Goal: Find specific page/section: Find specific page/section

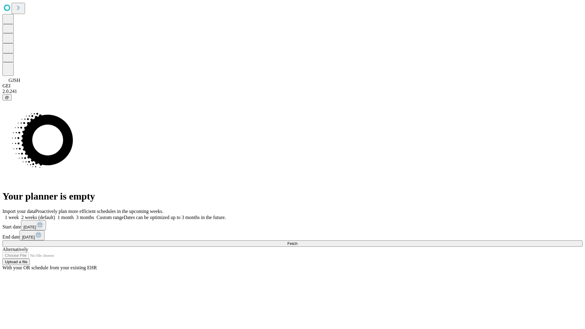
click at [297, 241] on span "Fetch" at bounding box center [292, 243] width 10 height 5
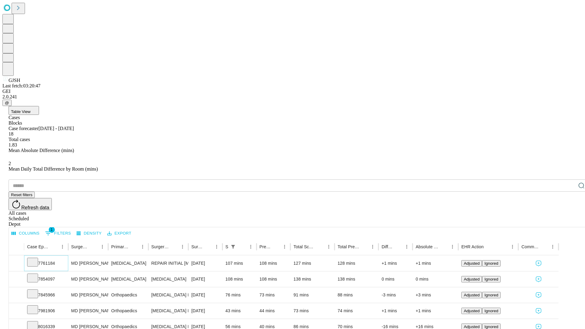
click at [36, 258] on icon at bounding box center [33, 261] width 6 height 6
